Goal: Task Accomplishment & Management: Manage account settings

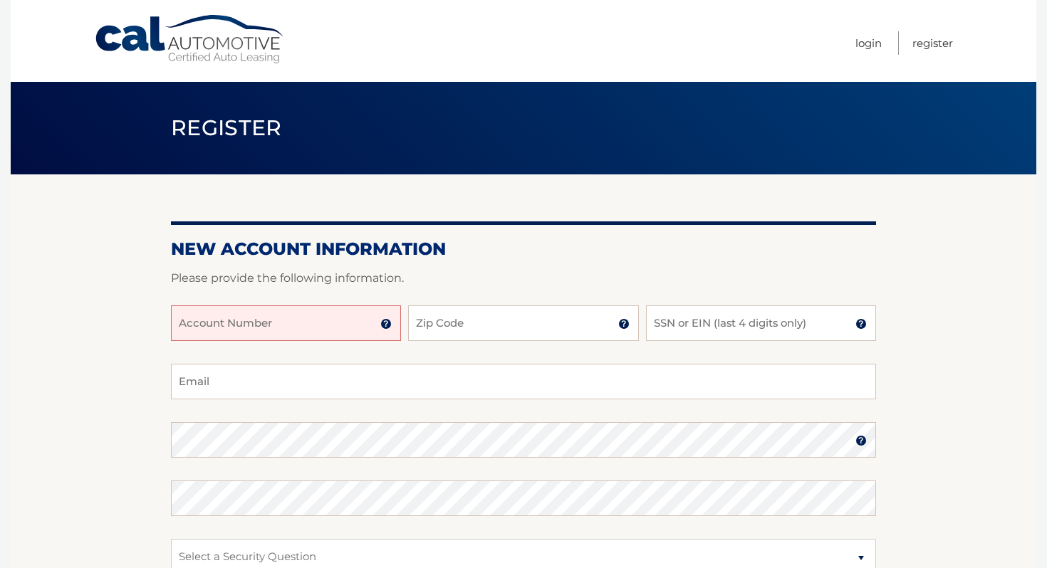
click at [344, 312] on input "Account Number" at bounding box center [286, 323] width 230 height 36
type input "44455987057"
click at [519, 318] on input "Zip Code" at bounding box center [523, 323] width 230 height 36
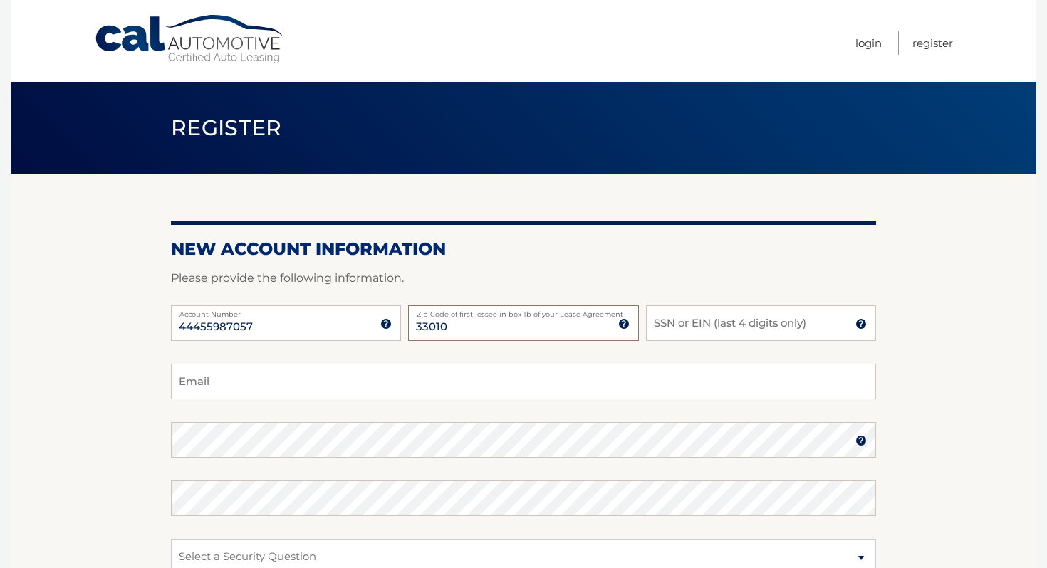
type input "33010"
click at [694, 330] on input "SSN or EIN (last 4 digits only)" at bounding box center [761, 323] width 230 height 36
type input "9472"
click at [627, 389] on input "Email" at bounding box center [523, 382] width 705 height 36
type input "anaurquiza123@gmail.com"
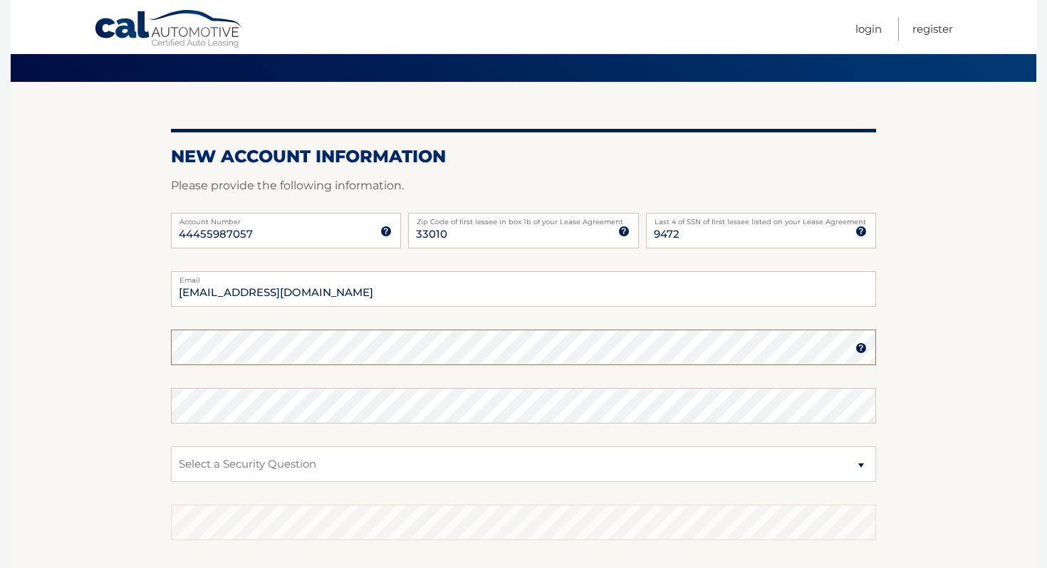
scroll to position [95, 0]
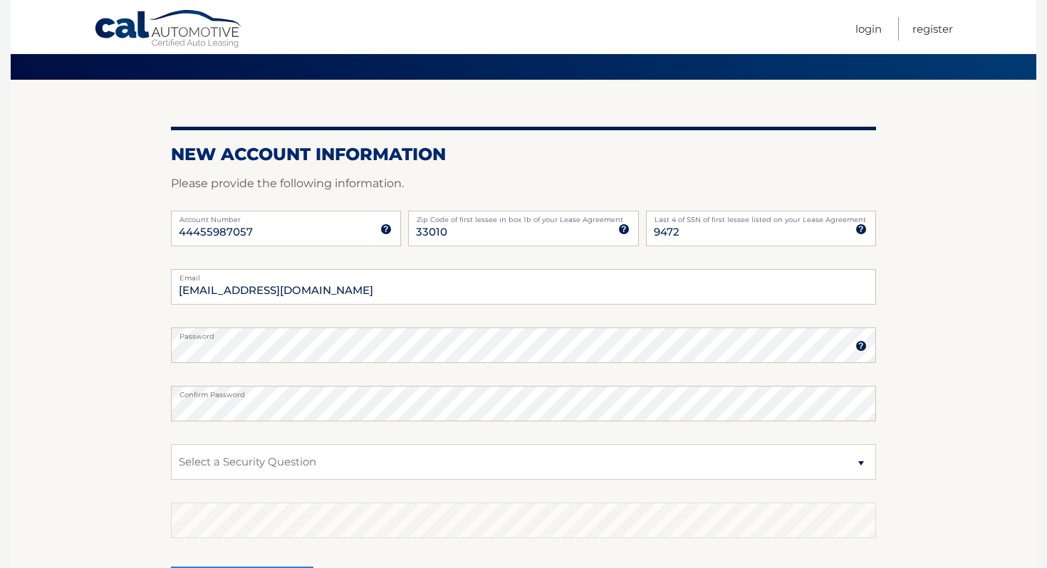
click at [863, 348] on img at bounding box center [860, 345] width 11 height 11
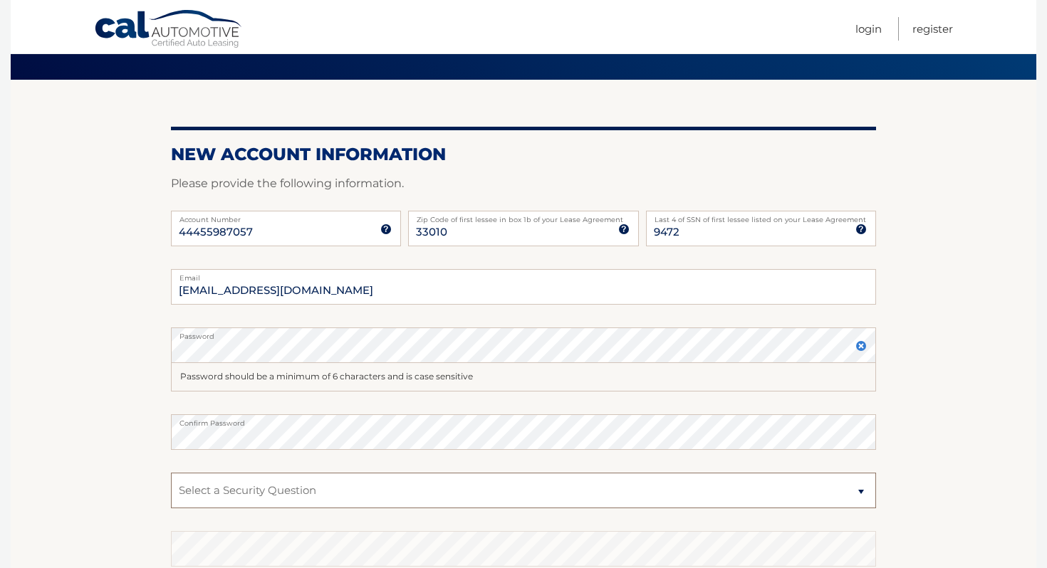
click at [676, 478] on select "Select a Security Question What was the name of your elementary school? What is…" at bounding box center [523, 491] width 705 height 36
select select "1"
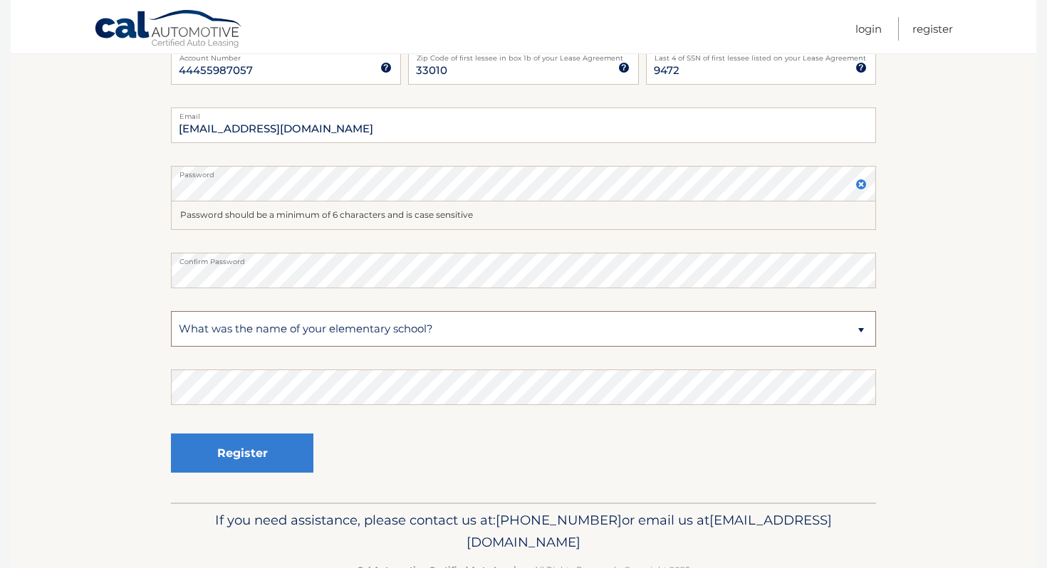
scroll to position [276, 0]
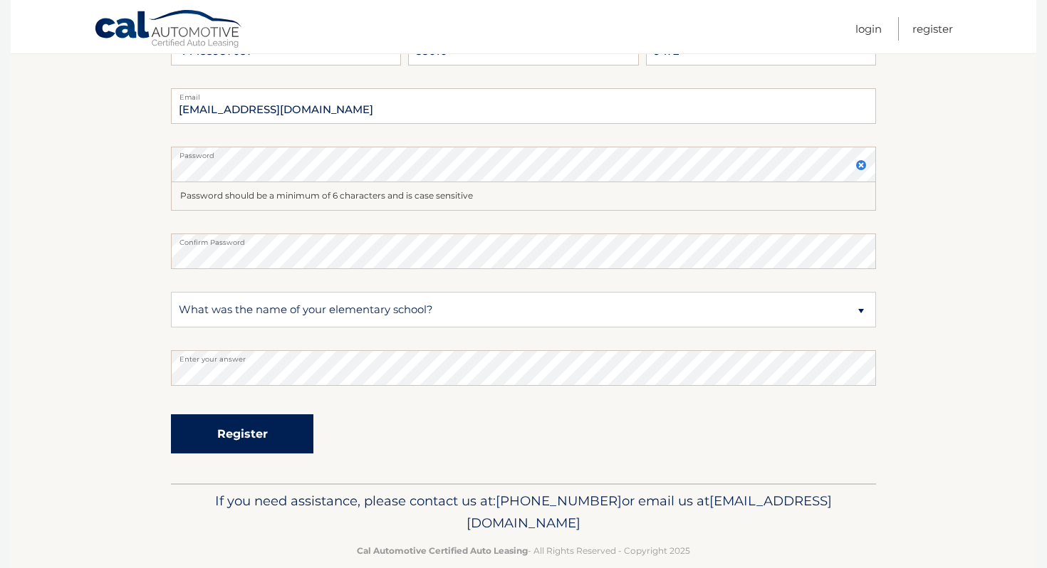
click at [310, 442] on button "Register" at bounding box center [242, 433] width 142 height 39
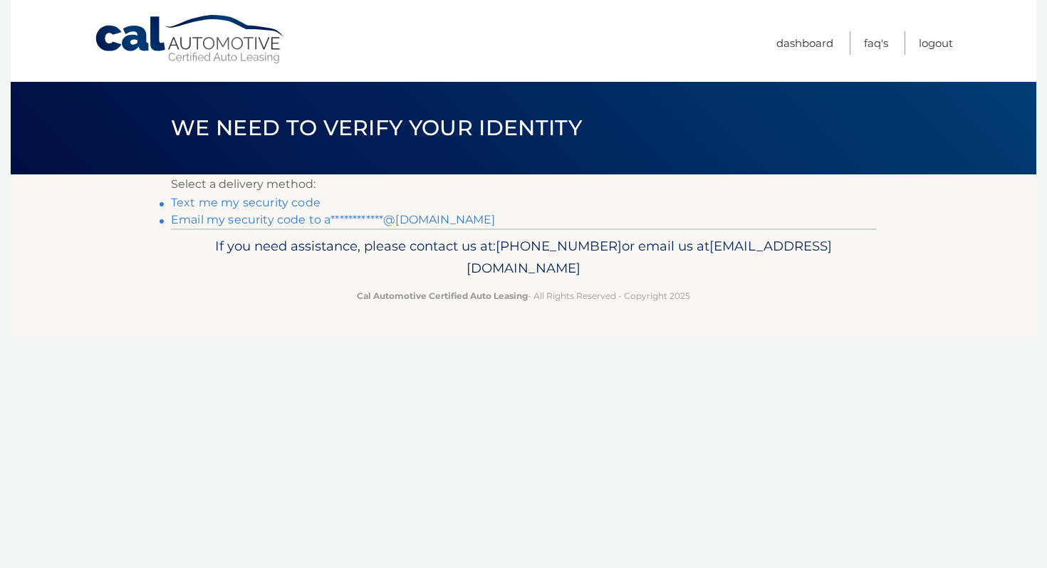
click at [291, 206] on link "Text me my security code" at bounding box center [246, 203] width 150 height 14
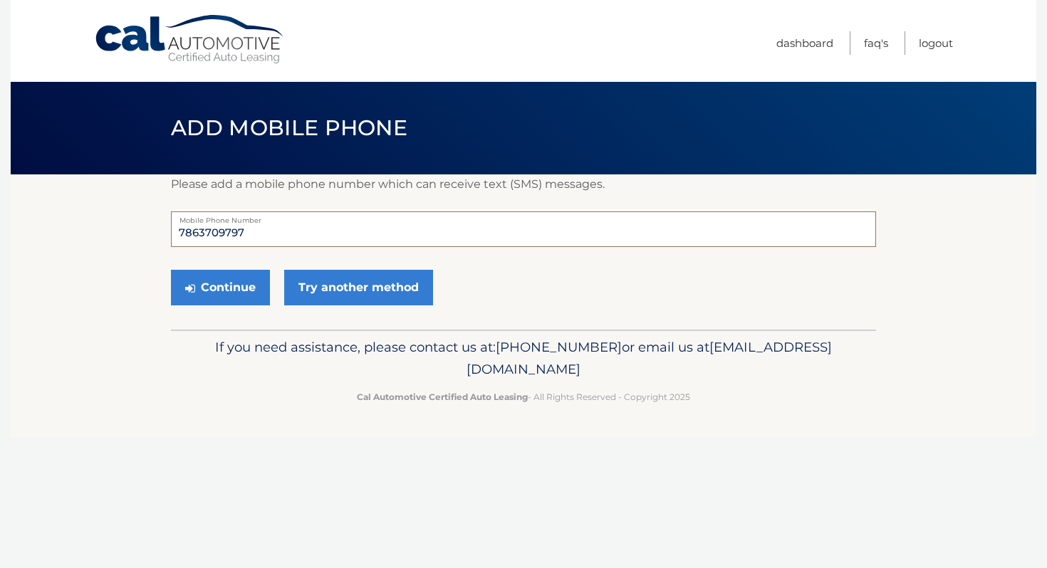
click at [267, 241] on input "7863709797" at bounding box center [523, 229] width 705 height 36
type input "7863709756"
click at [248, 292] on button "Continue" at bounding box center [220, 288] width 99 height 36
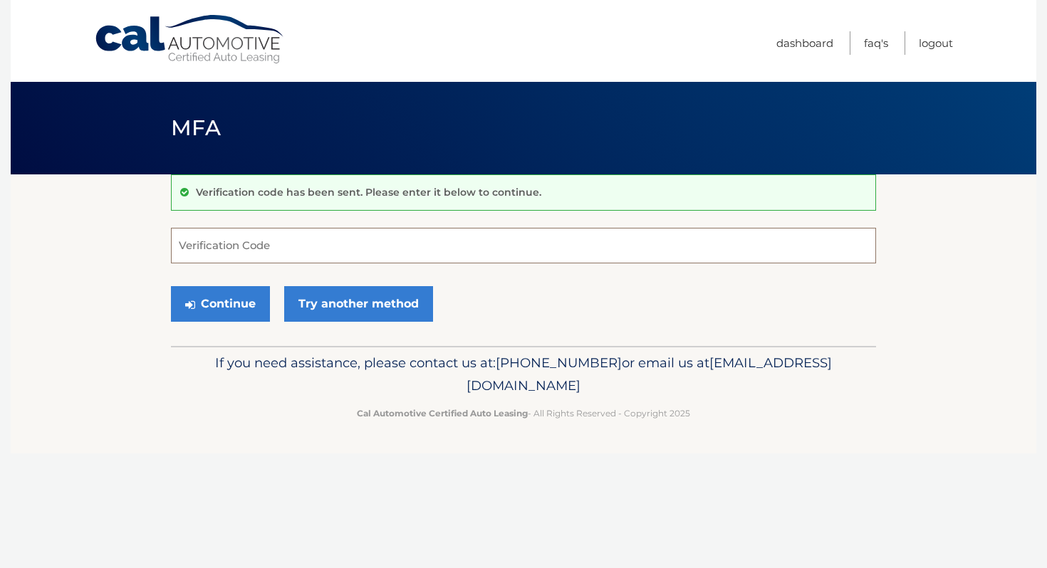
click at [255, 234] on input "Verification Code" at bounding box center [523, 246] width 705 height 36
type input "702433"
click at [268, 303] on button "Continue" at bounding box center [220, 304] width 99 height 36
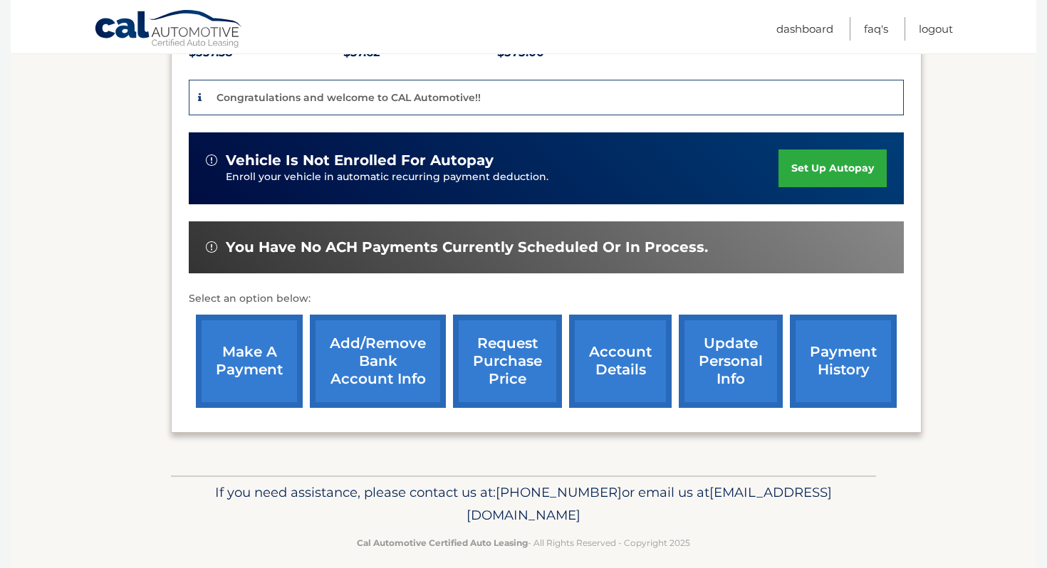
scroll to position [360, 0]
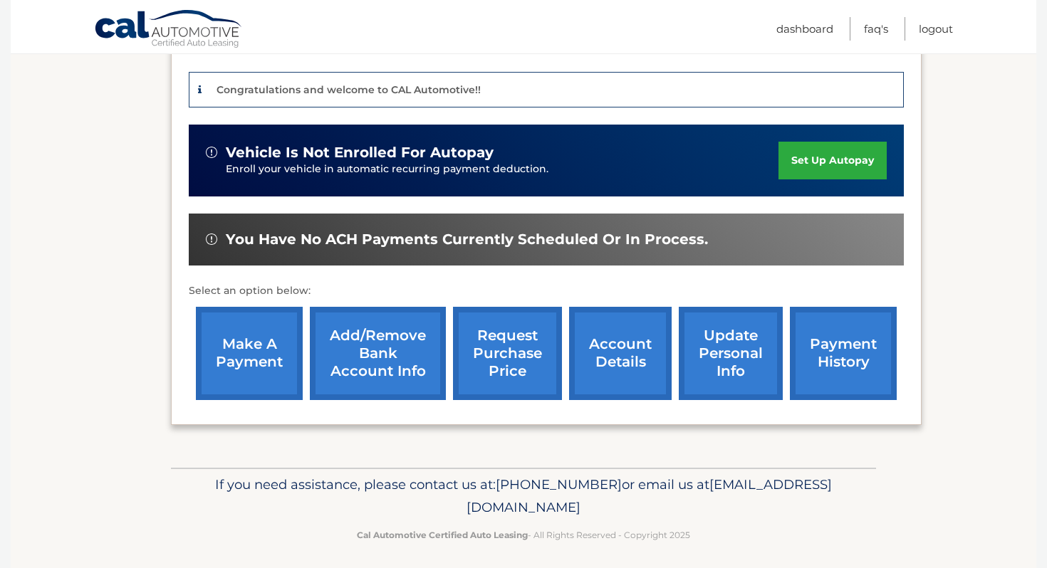
click at [795, 166] on link "set up autopay" at bounding box center [832, 161] width 108 height 38
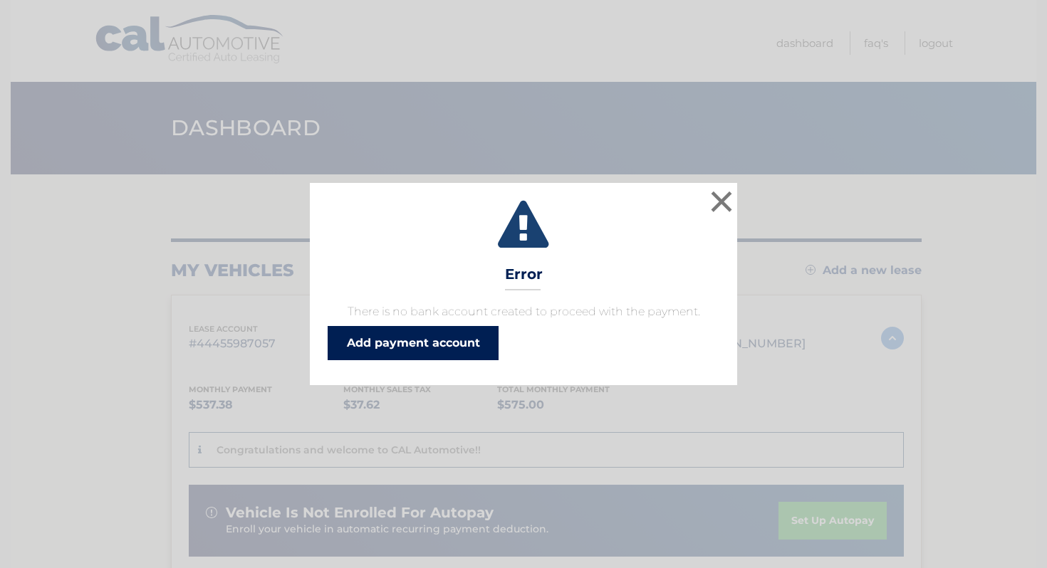
click at [471, 345] on link "Add payment account" at bounding box center [413, 343] width 171 height 34
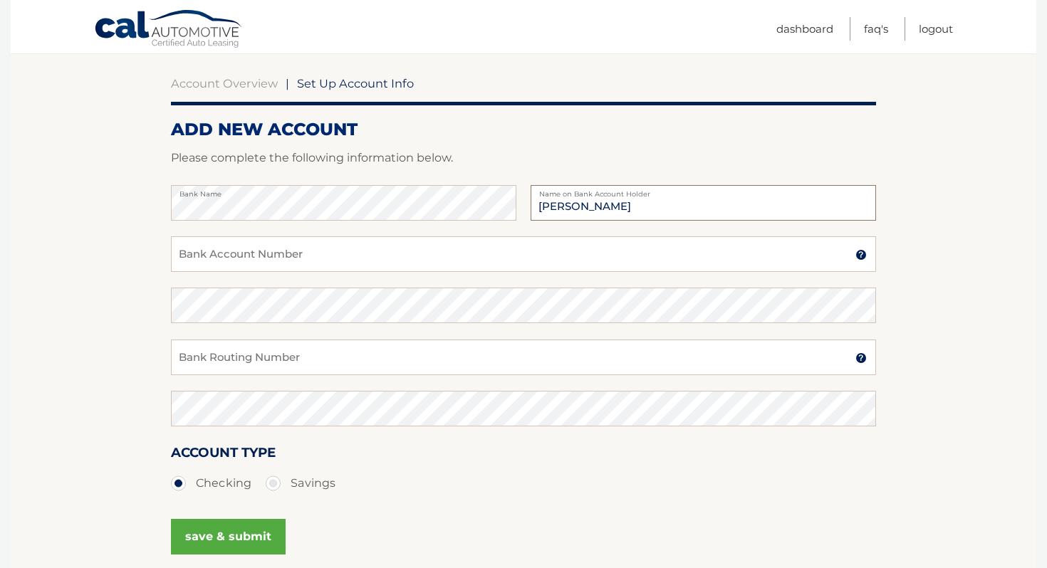
scroll to position [130, 0]
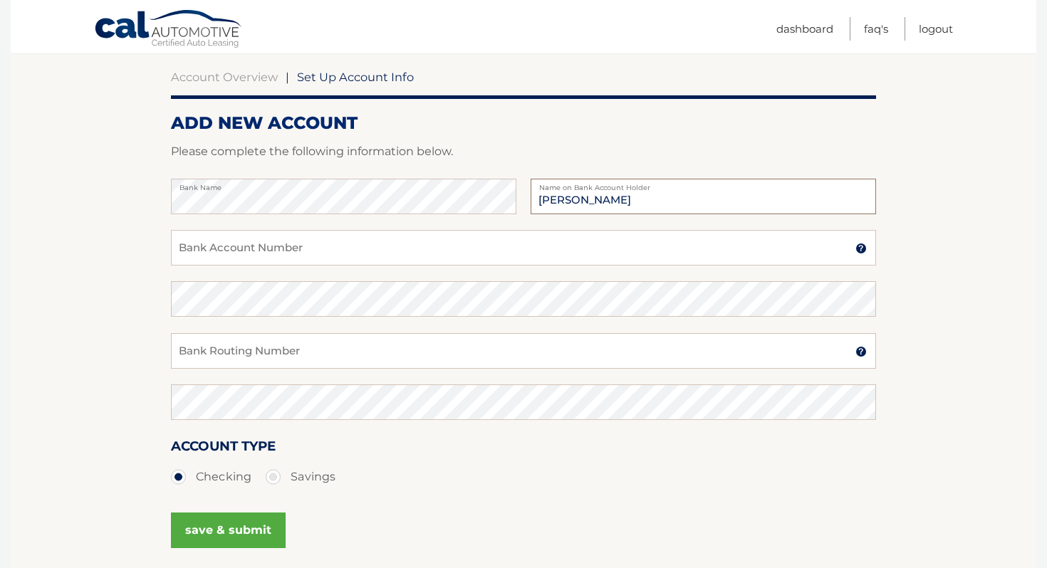
type input "[PERSON_NAME]"
click at [498, 251] on input "Bank Account Number" at bounding box center [523, 248] width 705 height 36
type input "36160394901"
click at [488, 335] on input "Bank Routing Number" at bounding box center [523, 351] width 705 height 36
type input "031176110"
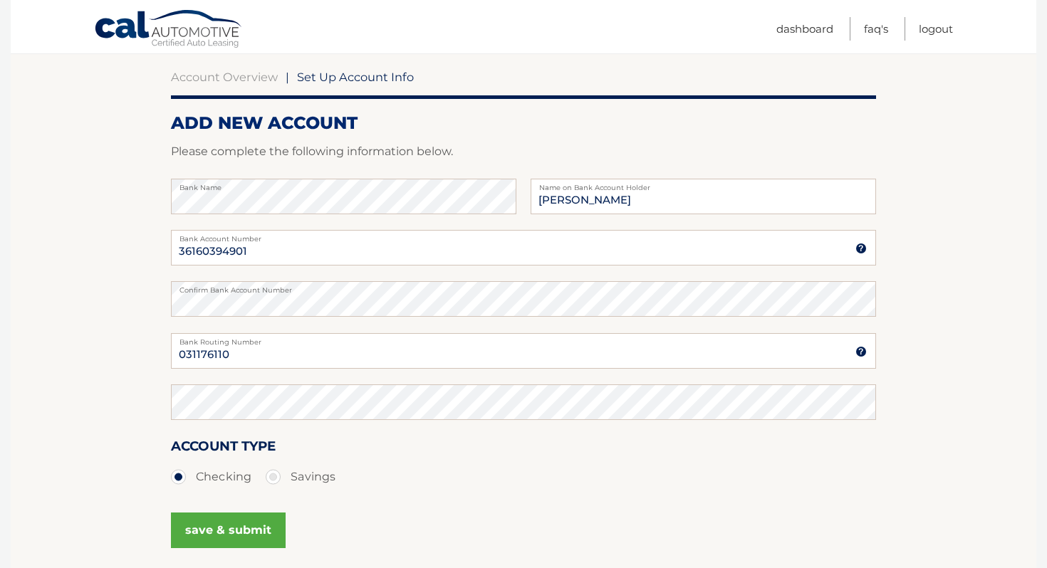
click at [272, 486] on label "Savings" at bounding box center [301, 477] width 70 height 28
click at [272, 486] on input "Savings" at bounding box center [278, 474] width 14 height 23
radio input "true"
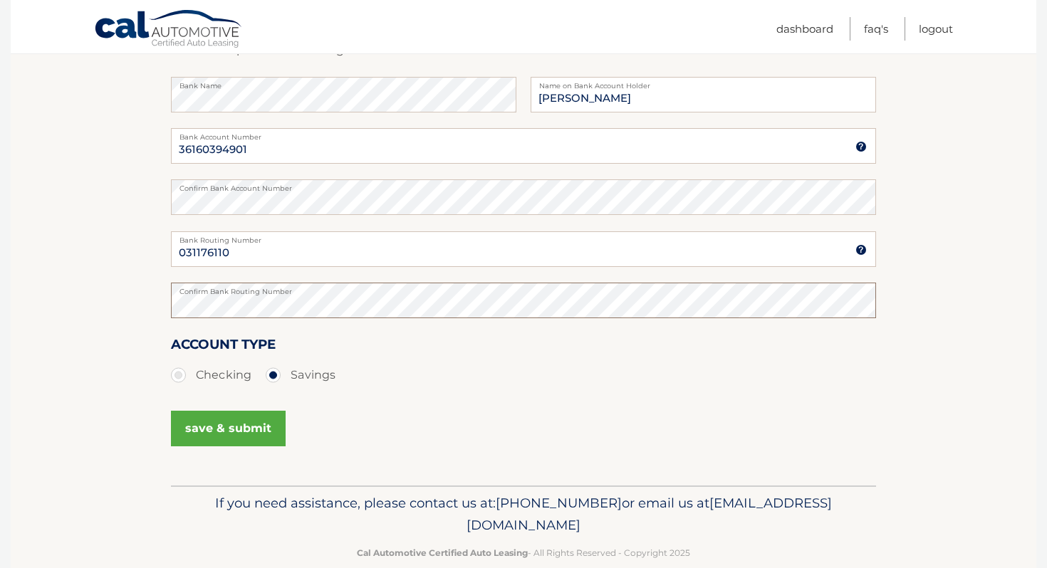
scroll to position [258, 0]
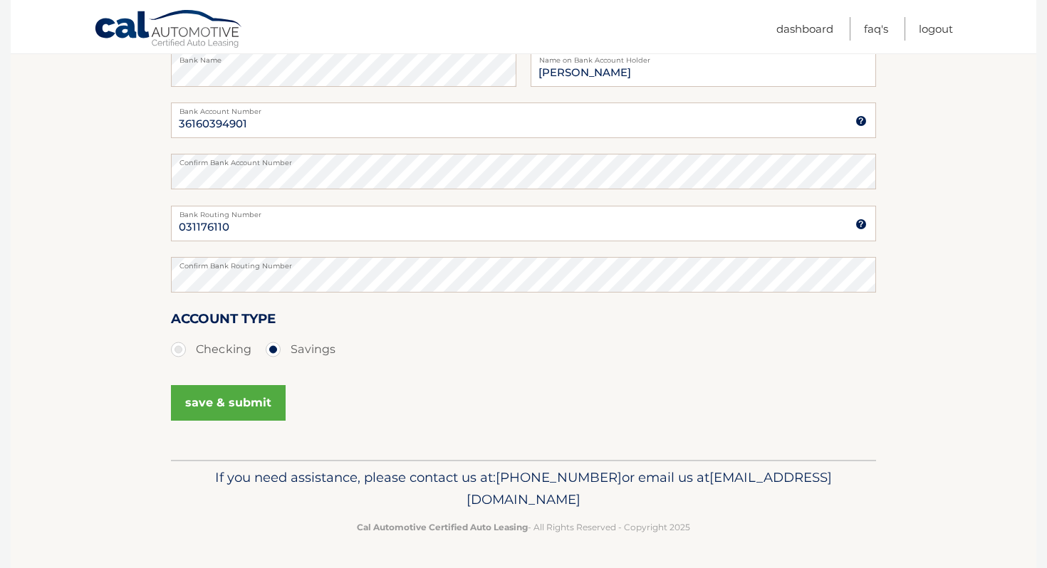
click at [209, 407] on button "save & submit" at bounding box center [228, 403] width 115 height 36
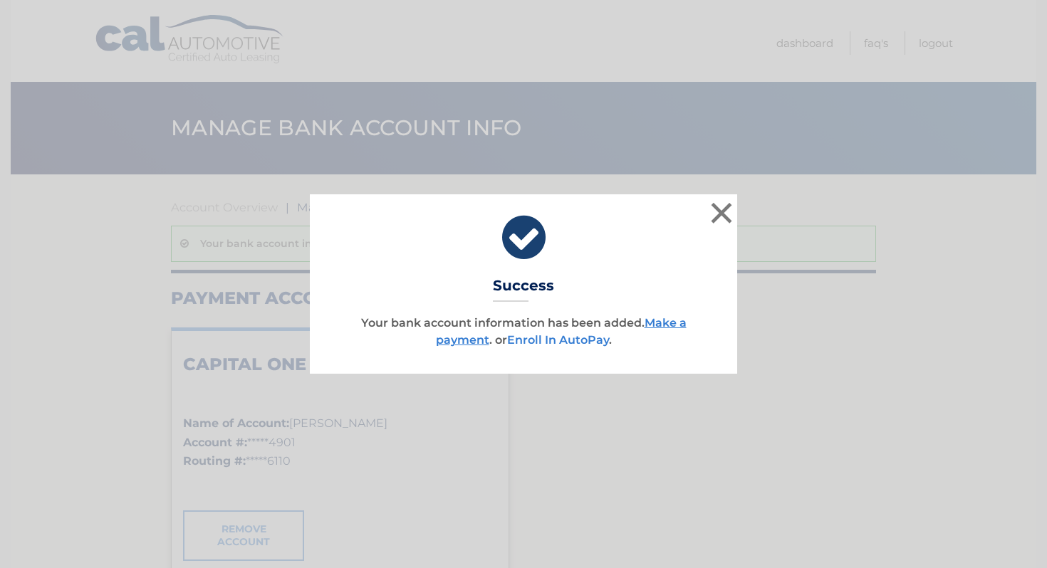
click at [590, 345] on link "Enroll In AutoPay" at bounding box center [558, 340] width 102 height 14
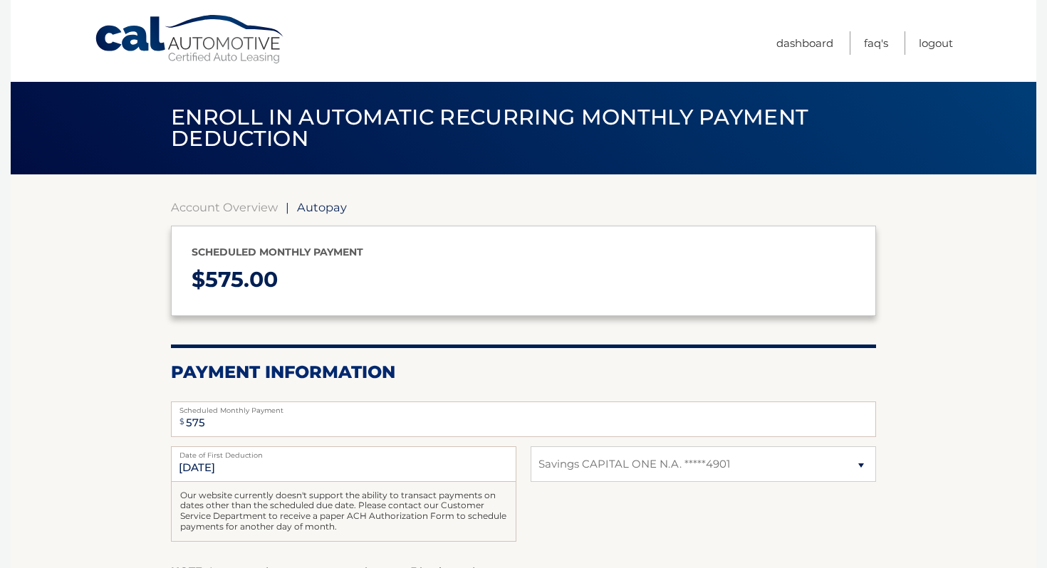
select select "YWMyZjE0MWItZmY1Ny00NjA5LWFmODUtNjk5YzAxZTVhNTFh"
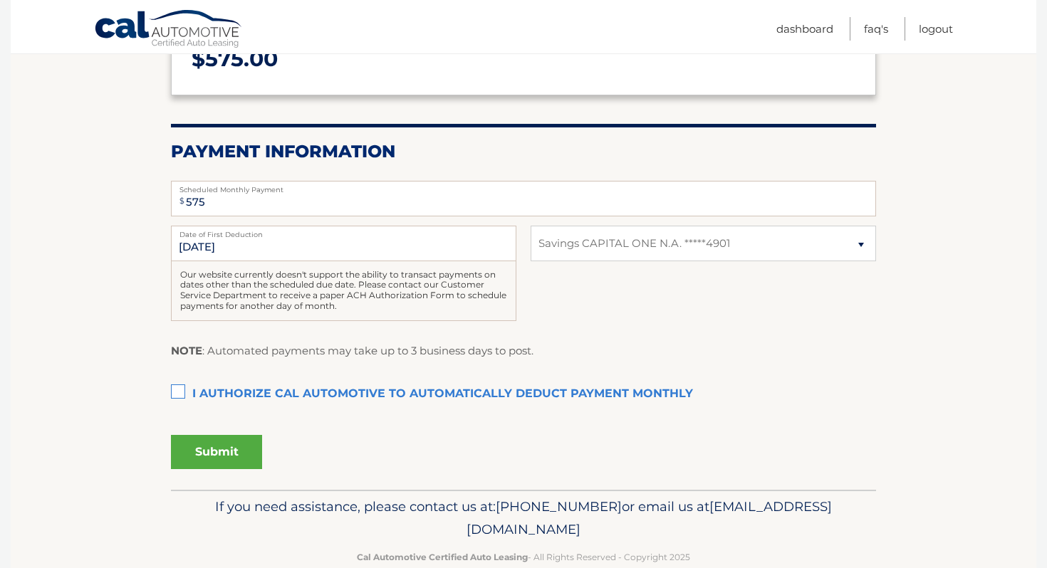
scroll to position [231, 0]
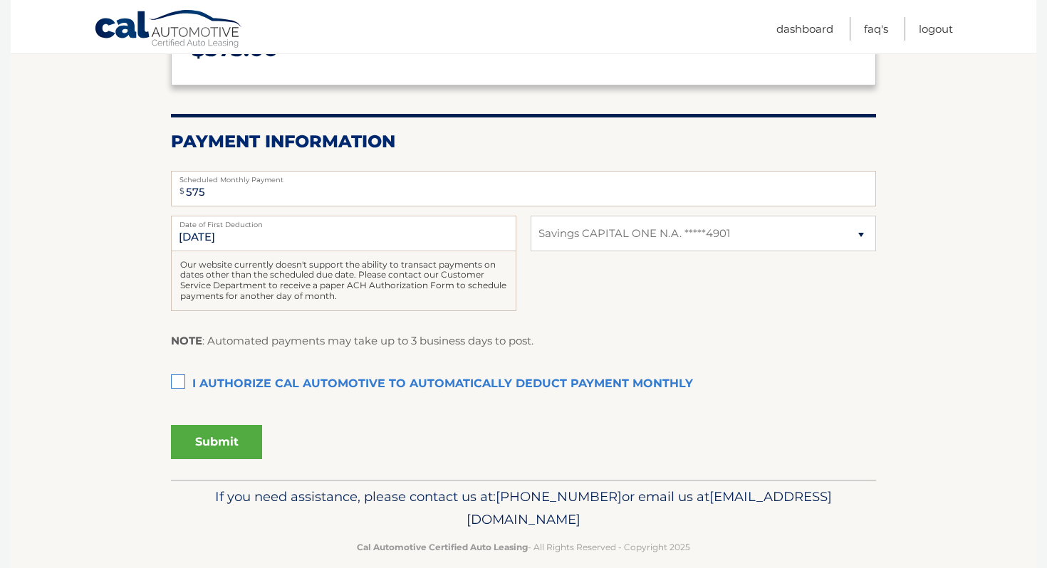
click at [187, 384] on label "I authorize cal automotive to automatically deduct payment monthly This checkbo…" at bounding box center [523, 384] width 705 height 28
click at [0, 0] on input "I authorize cal automotive to automatically deduct payment monthly This checkbo…" at bounding box center [0, 0] width 0 height 0
click at [234, 453] on button "Submit" at bounding box center [216, 442] width 91 height 34
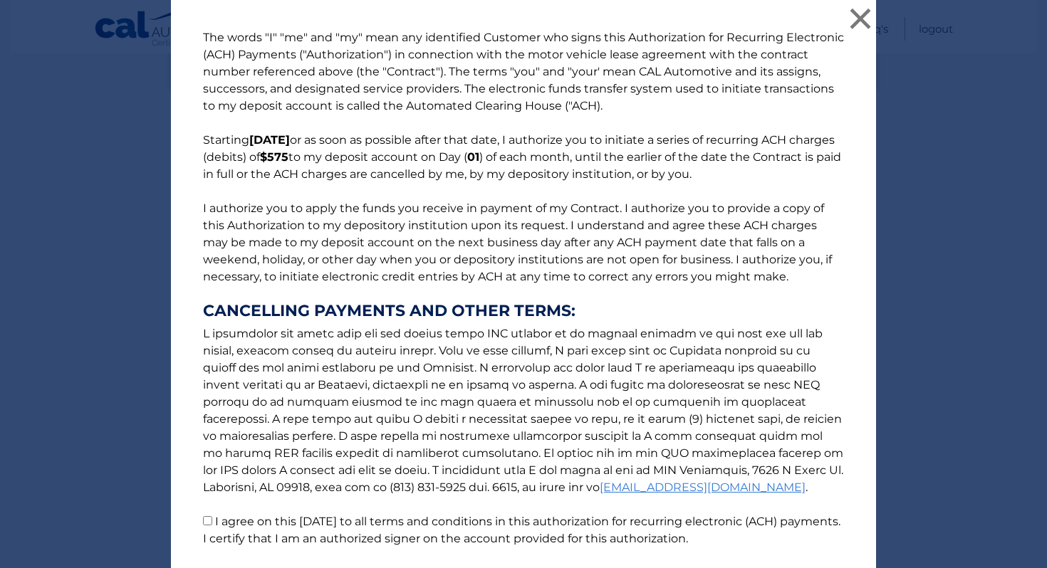
scroll to position [104, 0]
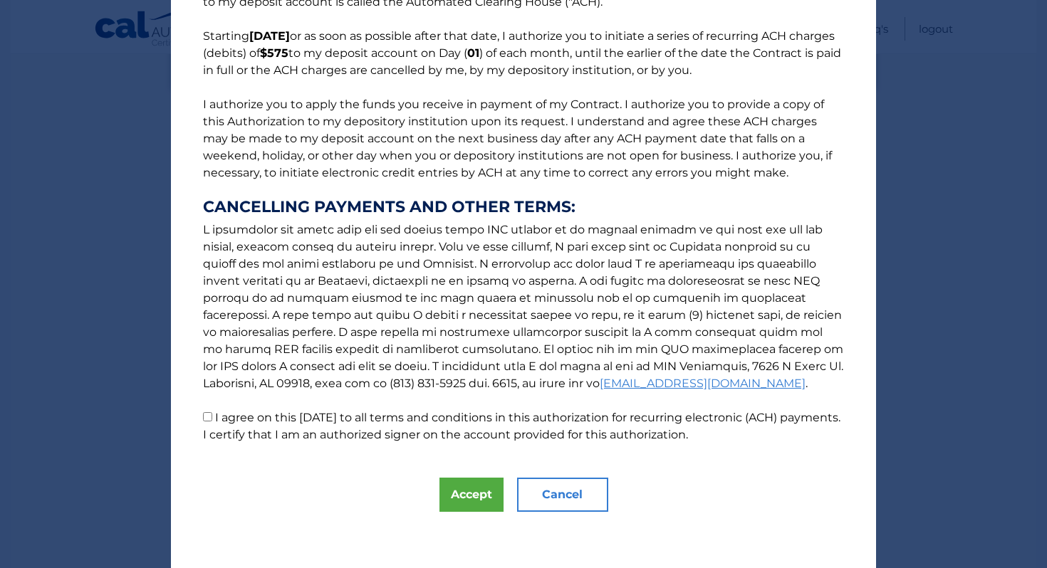
click at [210, 419] on input "I agree on this 08/26/2025 to all terms and conditions in this authorization fo…" at bounding box center [207, 416] width 9 height 9
checkbox input "true"
click at [465, 502] on button "Accept" at bounding box center [471, 495] width 64 height 34
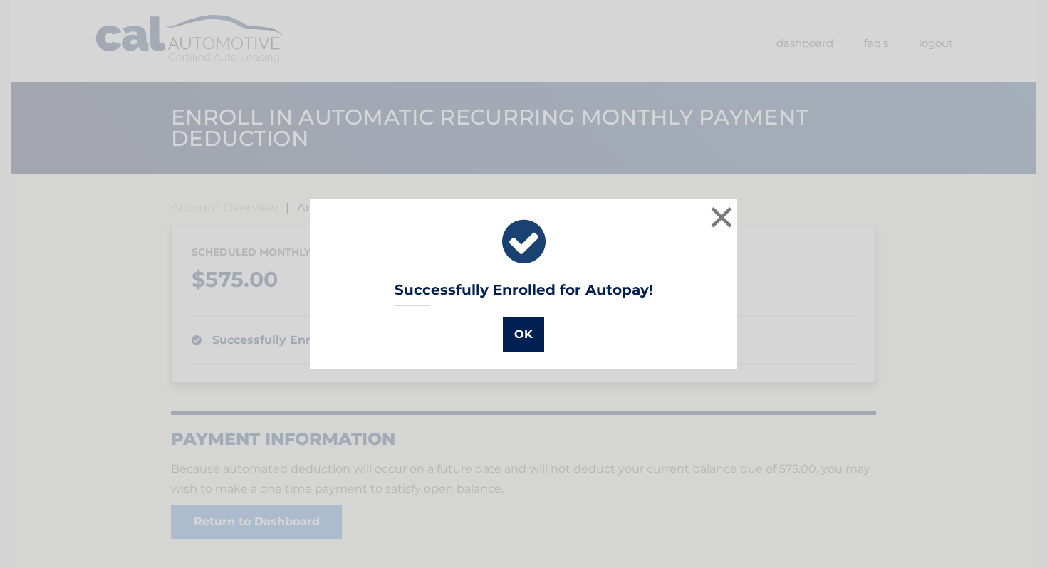
click at [519, 342] on button "OK" at bounding box center [523, 335] width 41 height 34
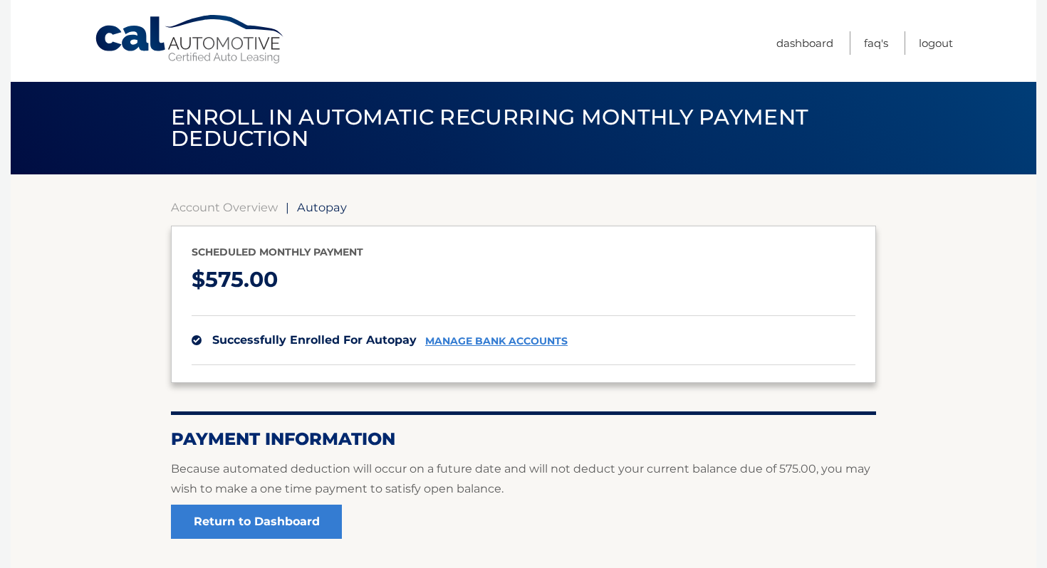
click at [282, 25] on link "Cal Automotive" at bounding box center [190, 39] width 192 height 51
